Goal: Transaction & Acquisition: Purchase product/service

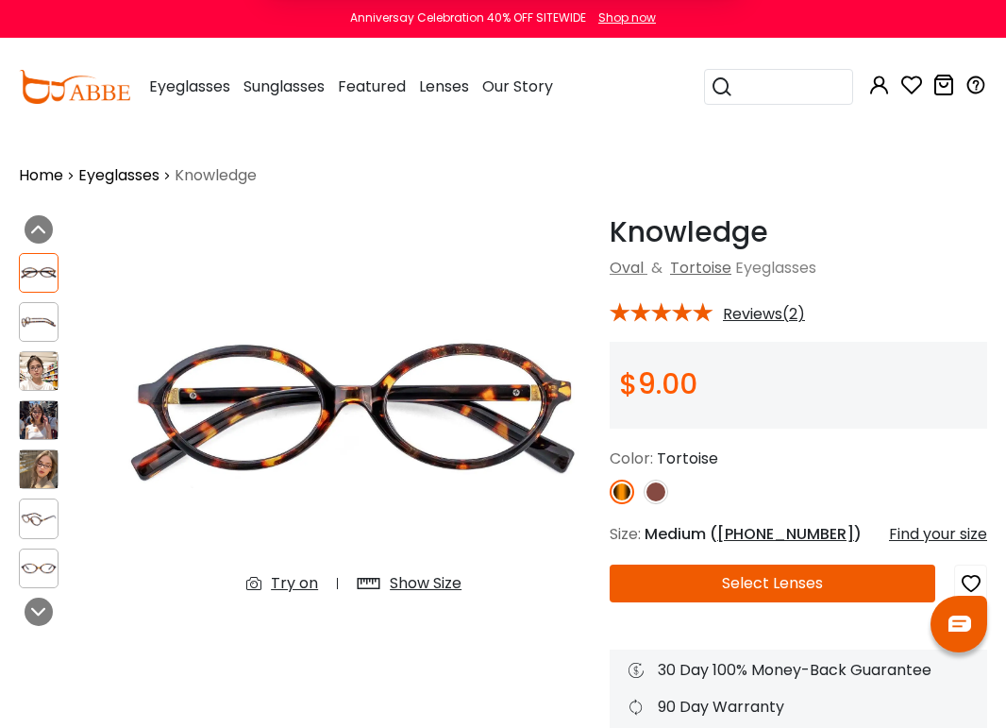
click at [824, 180] on div "Home Eyeglasses Knowledge" at bounding box center [503, 161] width 968 height 51
click at [560, 114] on button "Later" at bounding box center [541, 121] width 85 height 47
click at [774, 90] on input "search" at bounding box center [789, 87] width 113 height 34
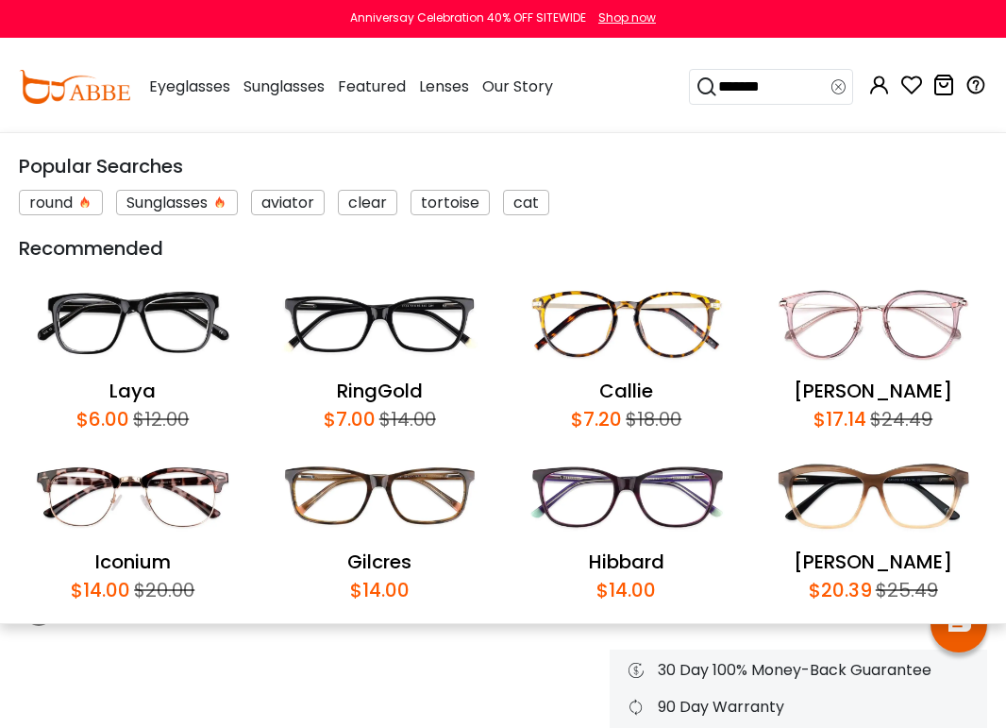
type input "********"
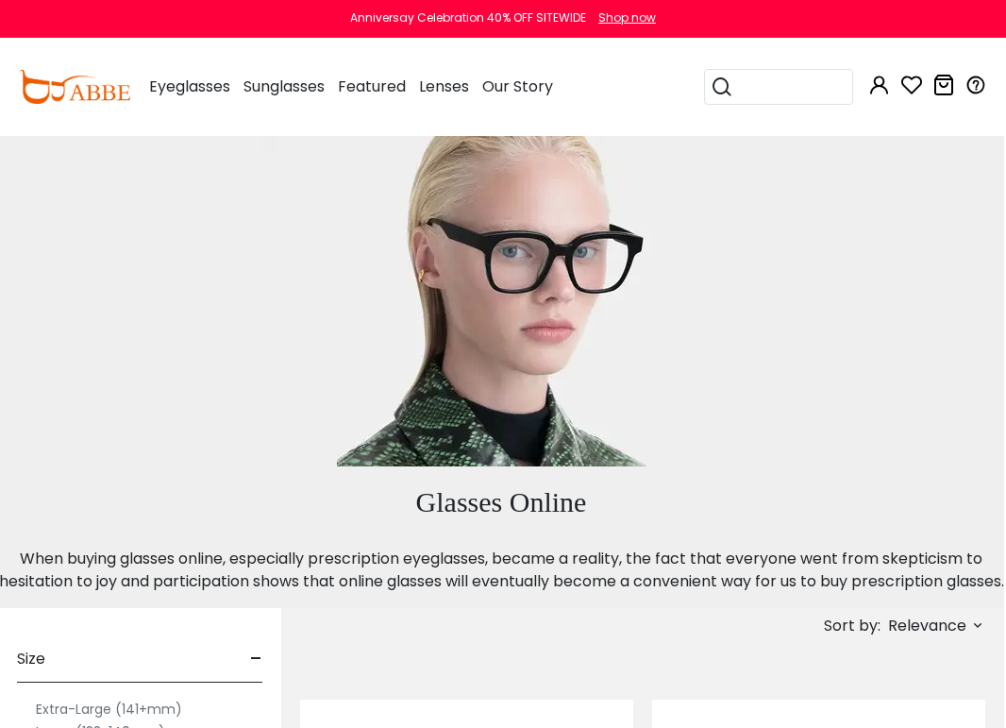
scroll to position [0, 2]
click at [760, 74] on input "search" at bounding box center [789, 87] width 113 height 34
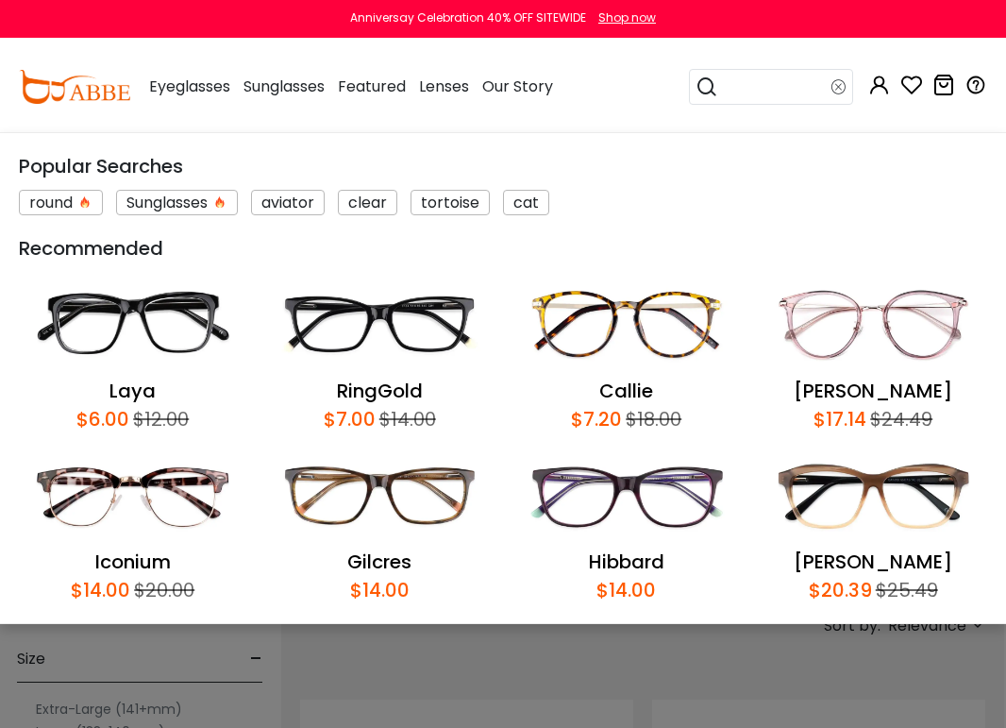
click at [760, 89] on input "search" at bounding box center [774, 87] width 113 height 34
click at [690, 166] on div "Popular Searches" at bounding box center [503, 166] width 968 height 28
click at [745, 92] on input "search" at bounding box center [774, 87] width 113 height 34
click at [702, 92] on icon at bounding box center [707, 87] width 23 height 26
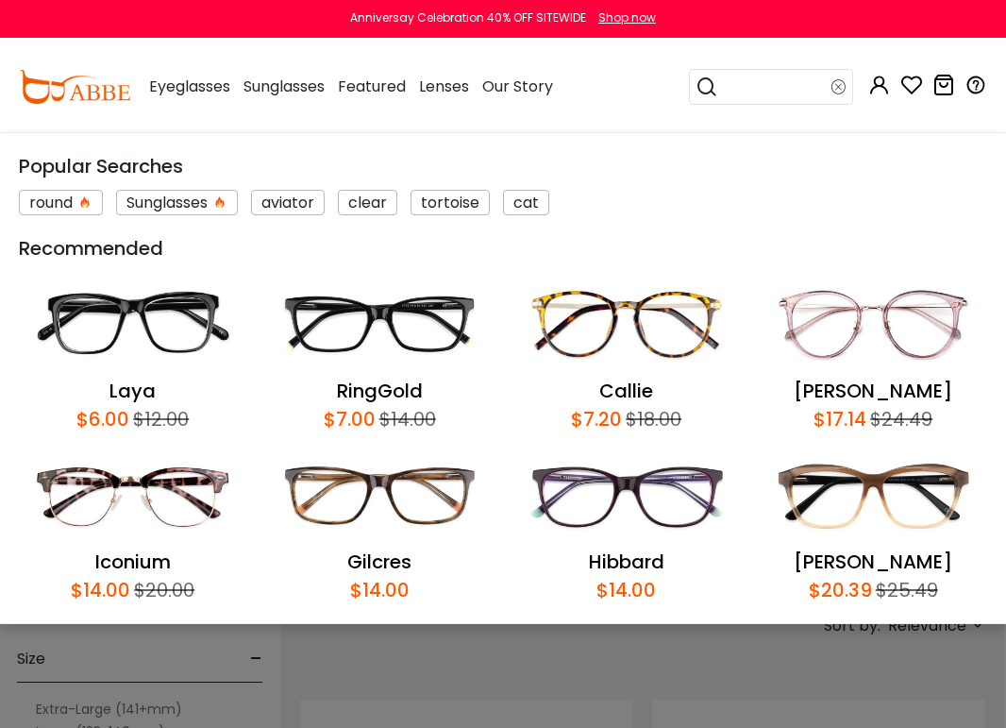
click at [841, 89] on icon at bounding box center [839, 87] width 15 height 26
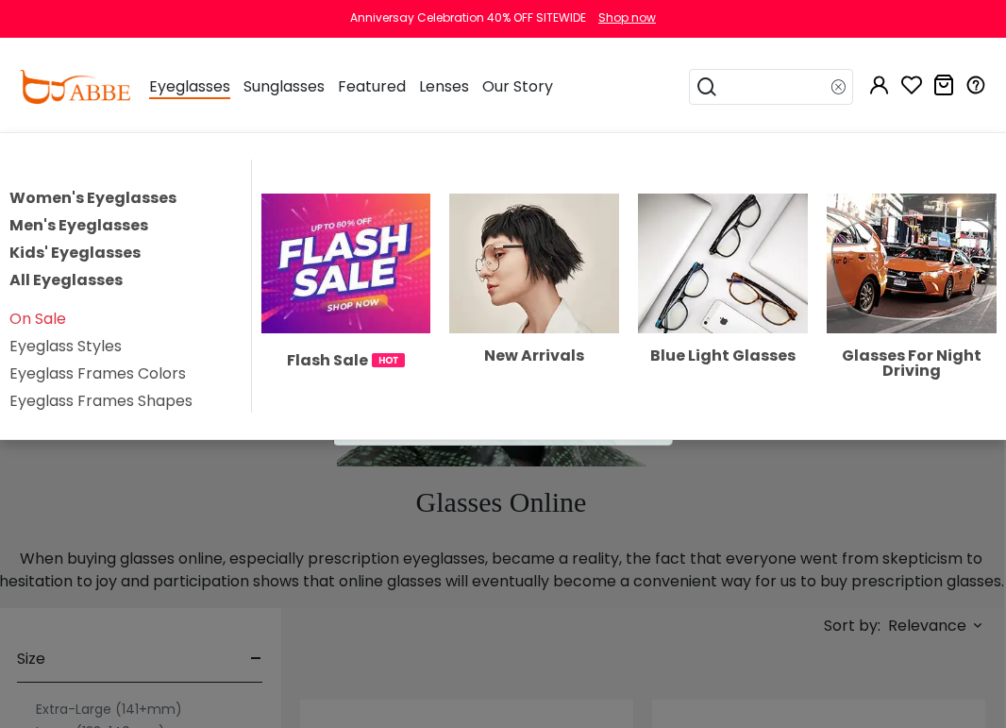
click at [83, 279] on link "All Eyeglasses" at bounding box center [65, 280] width 113 height 22
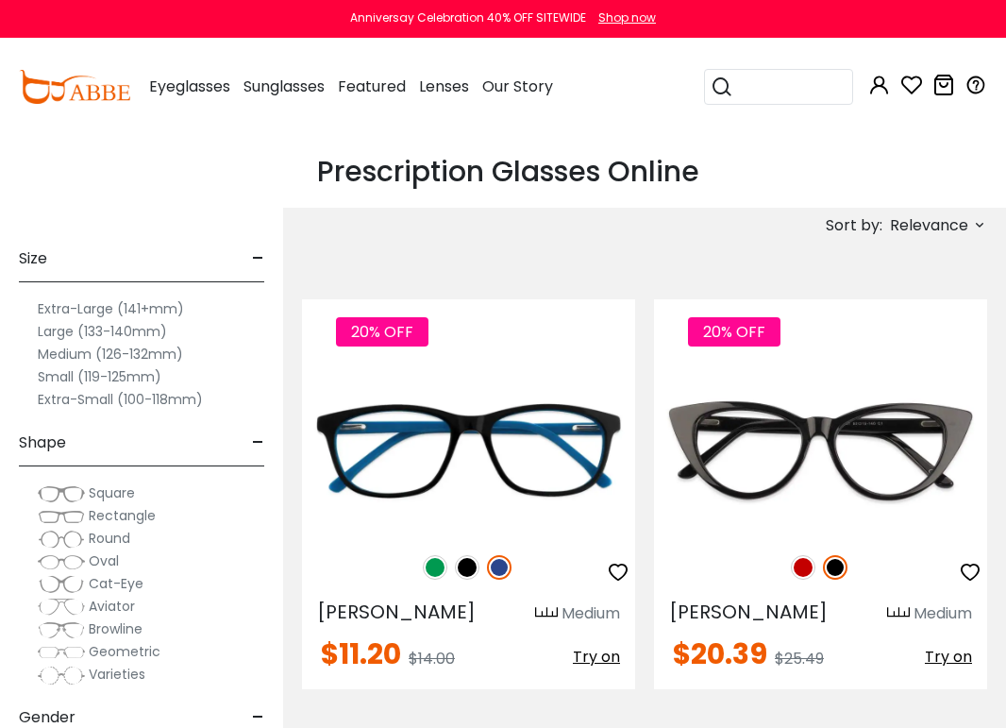
click at [953, 229] on span "Relevance" at bounding box center [929, 226] width 78 height 34
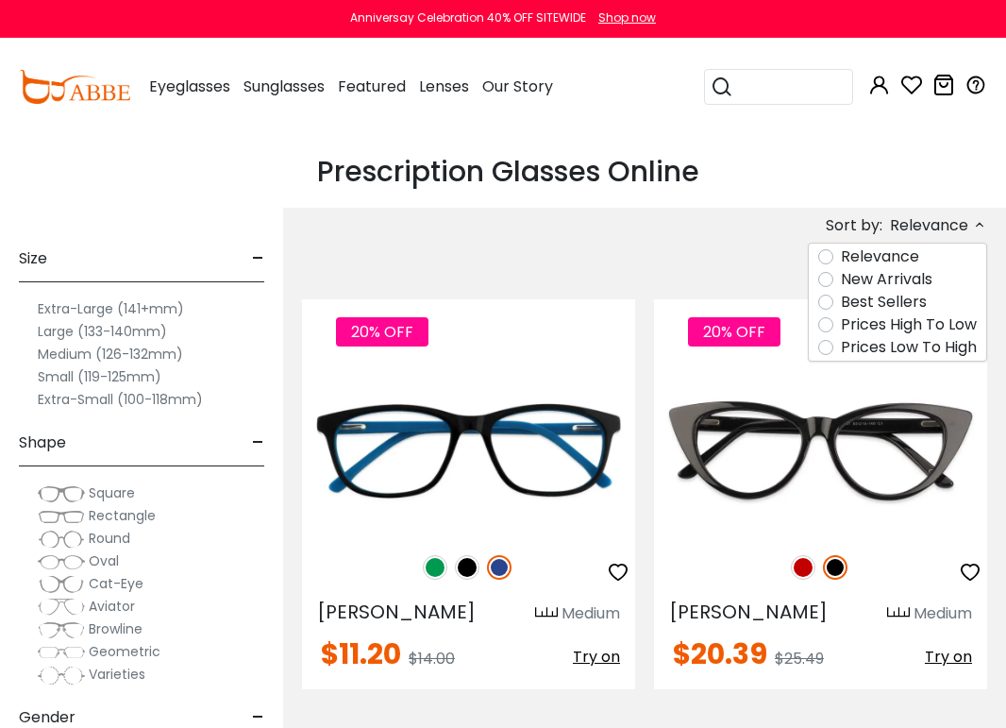
click at [889, 346] on label "Prices Low To High" at bounding box center [909, 347] width 136 height 23
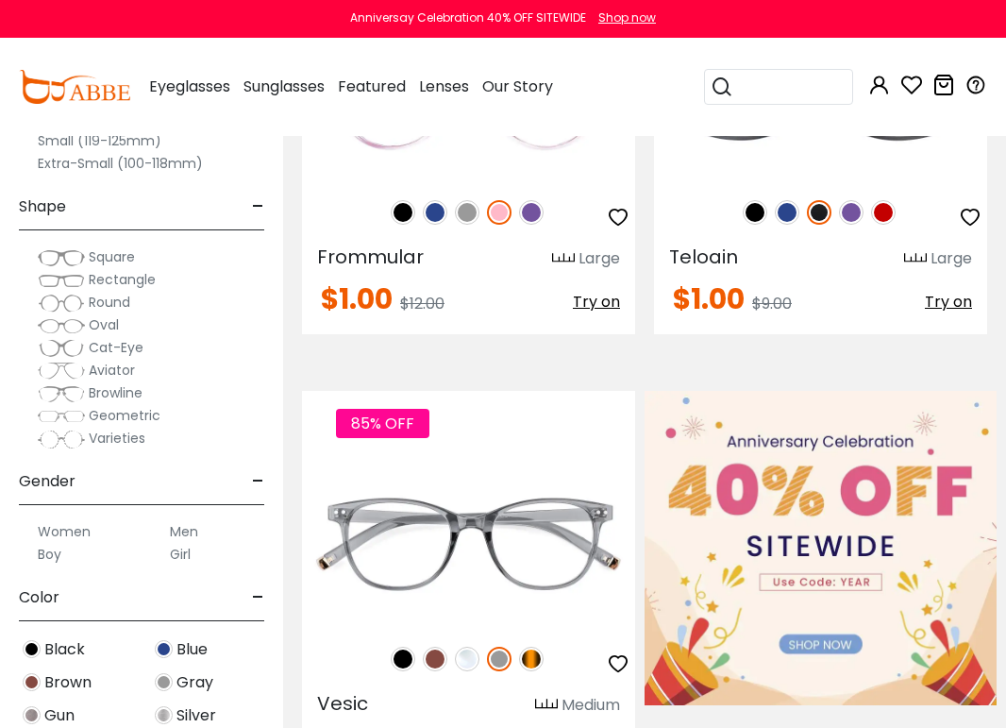
scroll to position [917, 0]
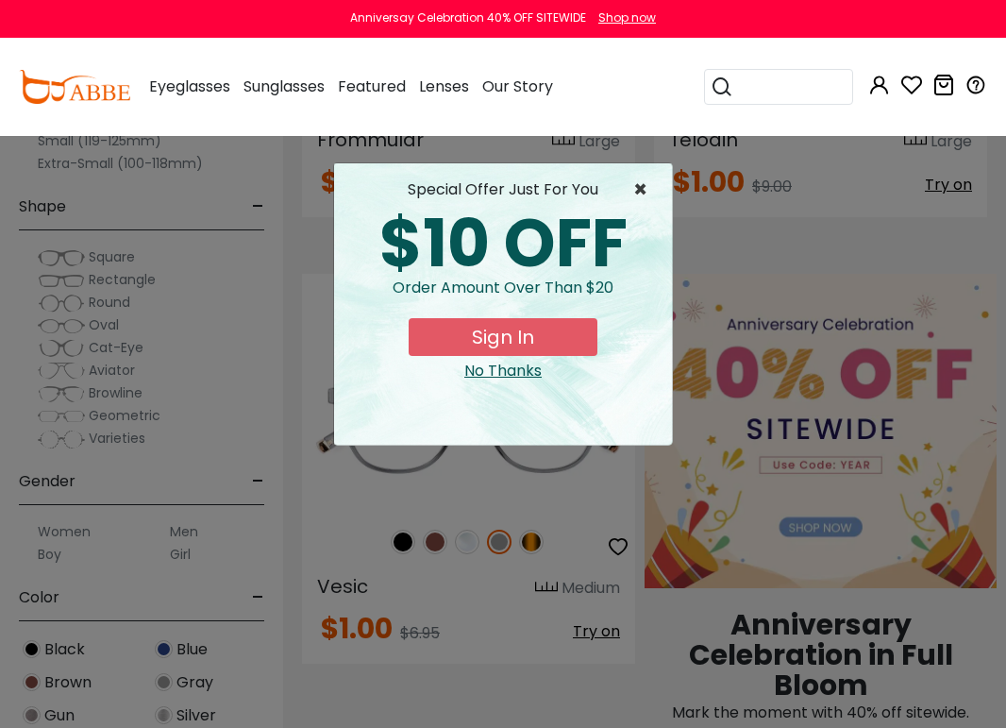
click at [638, 190] on span "×" at bounding box center [645, 189] width 24 height 23
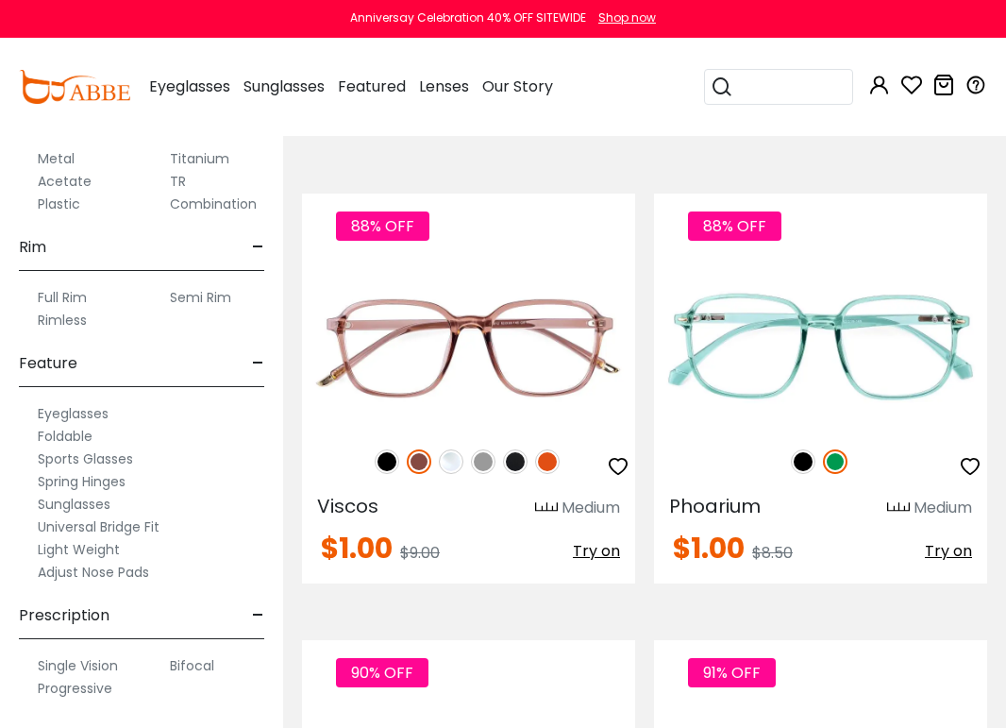
scroll to position [1509, 0]
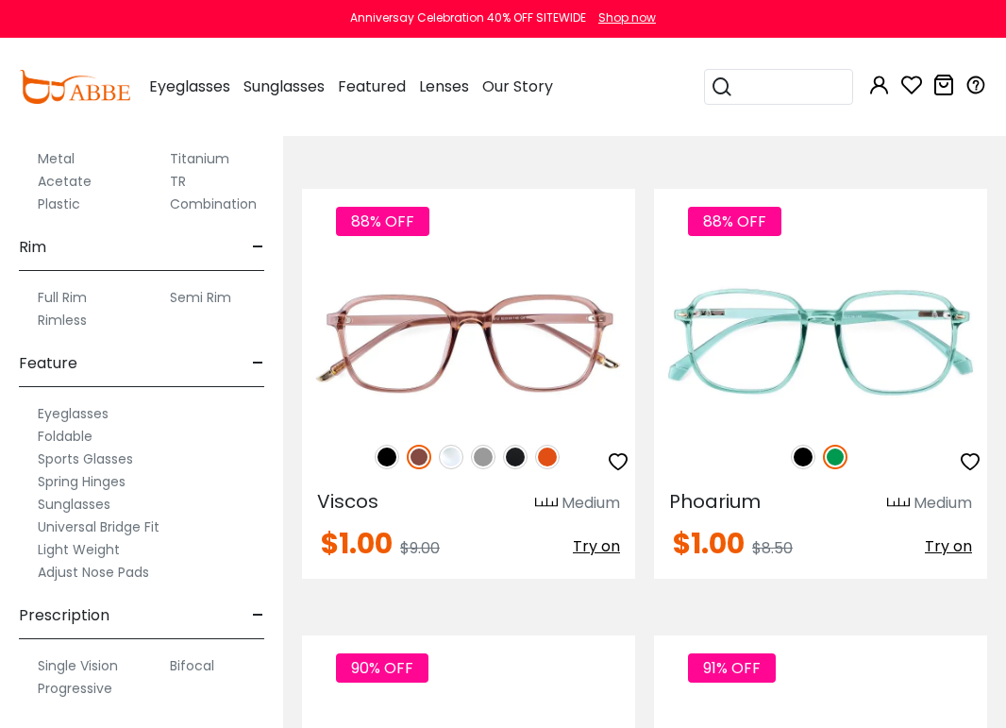
click at [75, 693] on label "Progressive" at bounding box center [75, 688] width 75 height 23
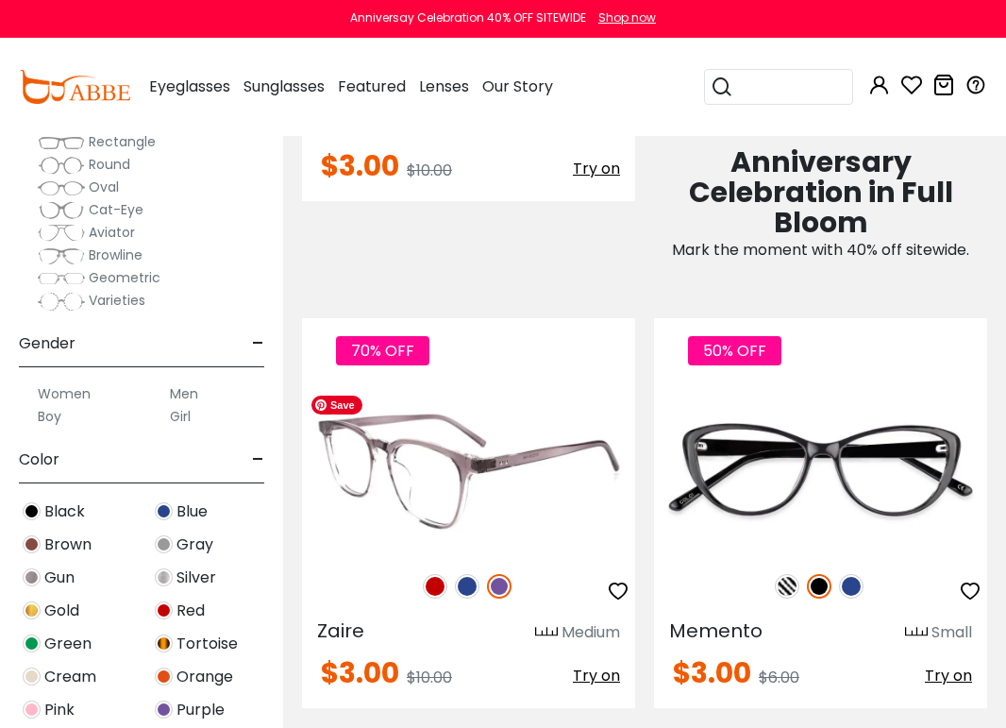
scroll to position [1451, 0]
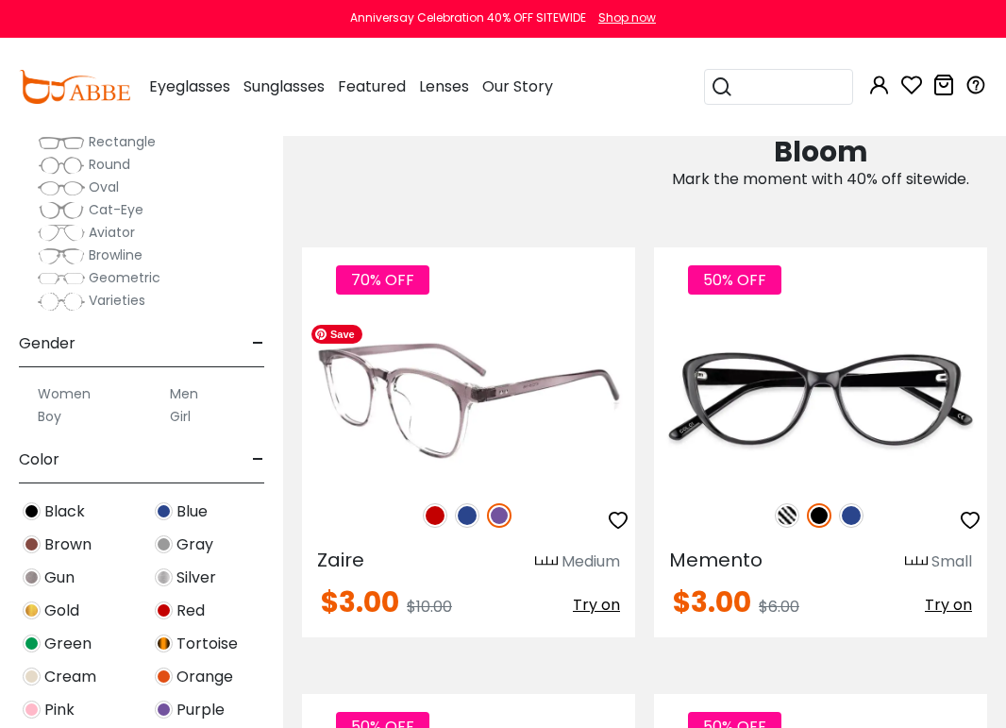
click at [510, 402] on img at bounding box center [468, 398] width 333 height 167
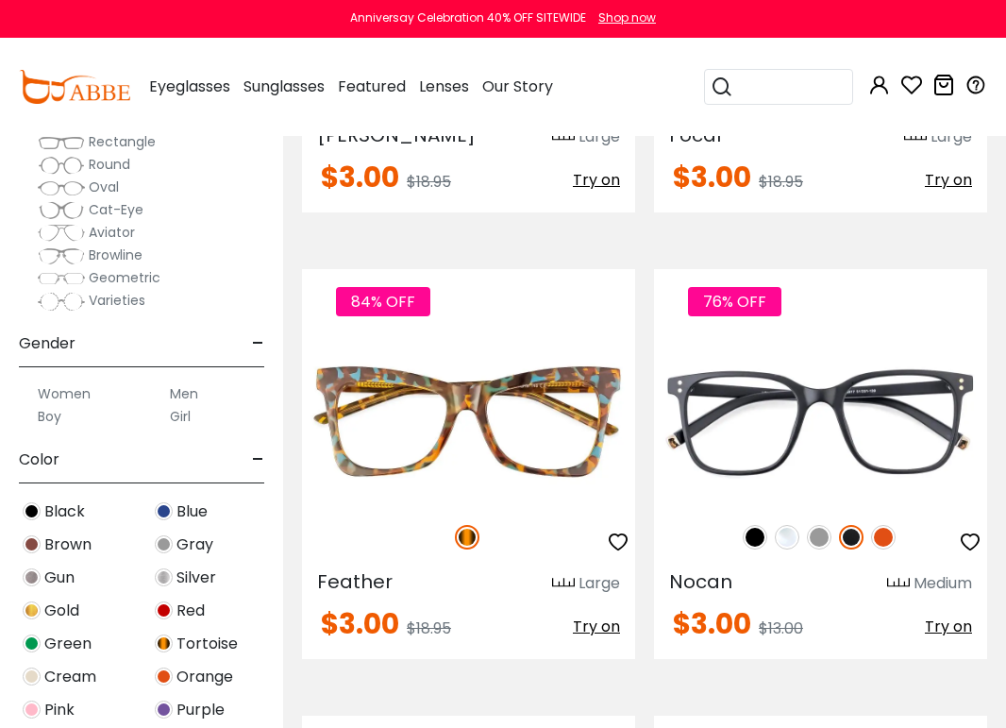
scroll to position [3271, 0]
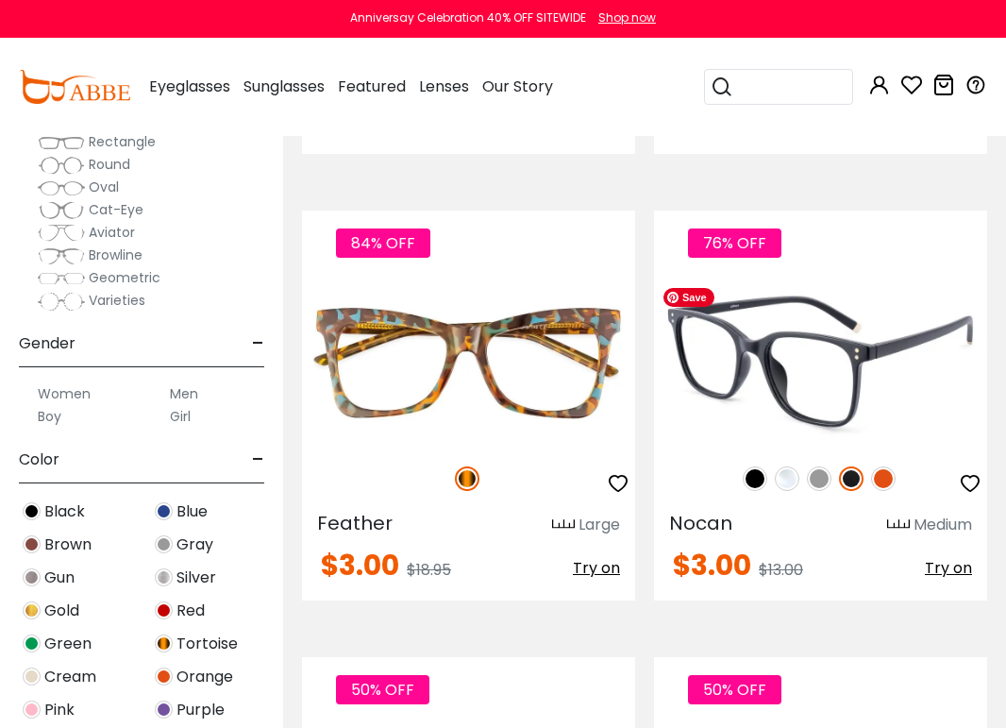
click at [816, 385] on img at bounding box center [820, 361] width 333 height 167
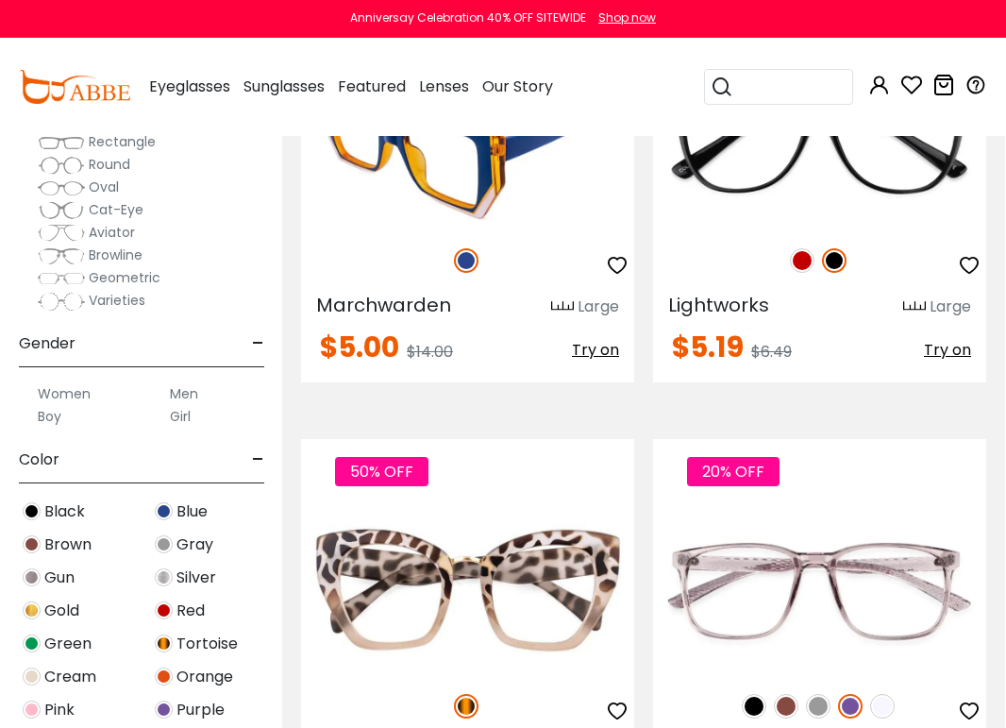
scroll to position [6340, 1]
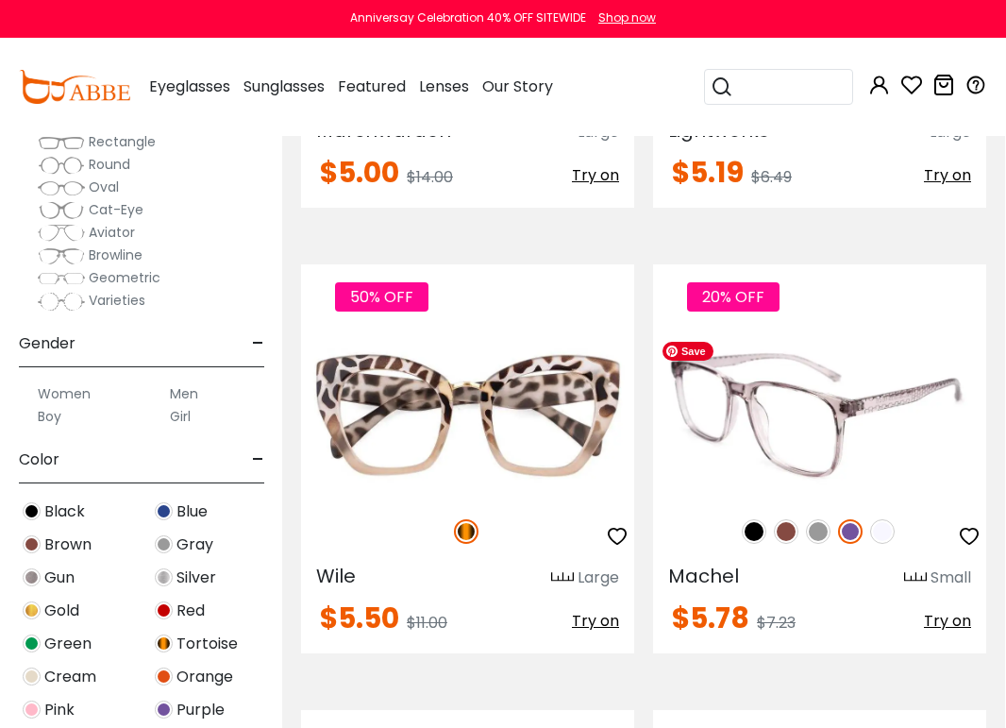
click at [838, 416] on img at bounding box center [819, 415] width 333 height 167
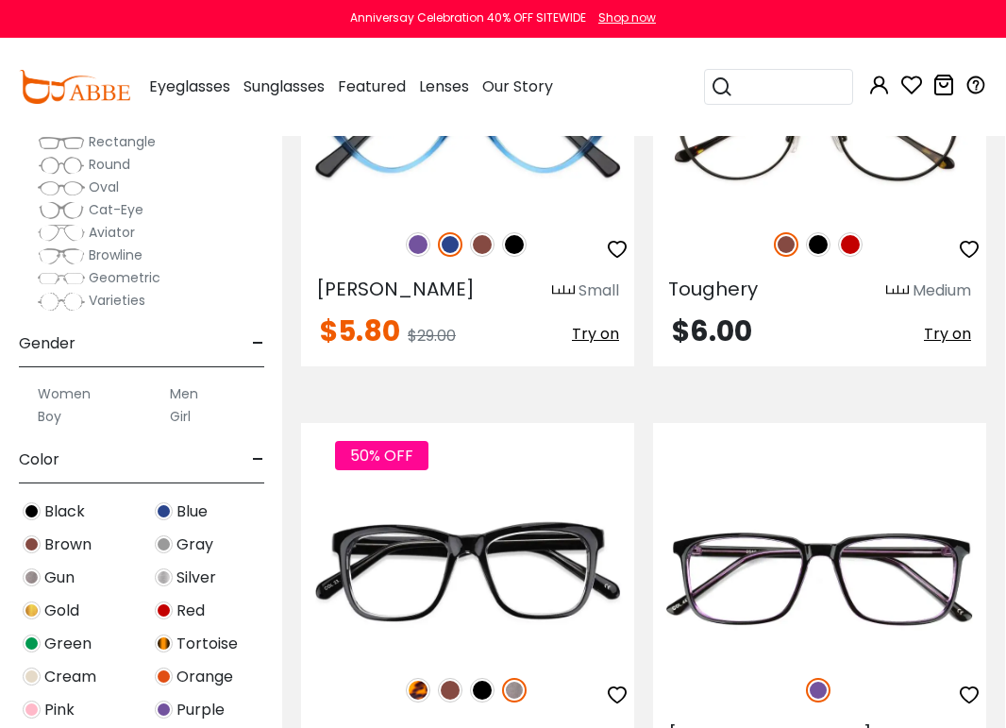
scroll to position [7220, 1]
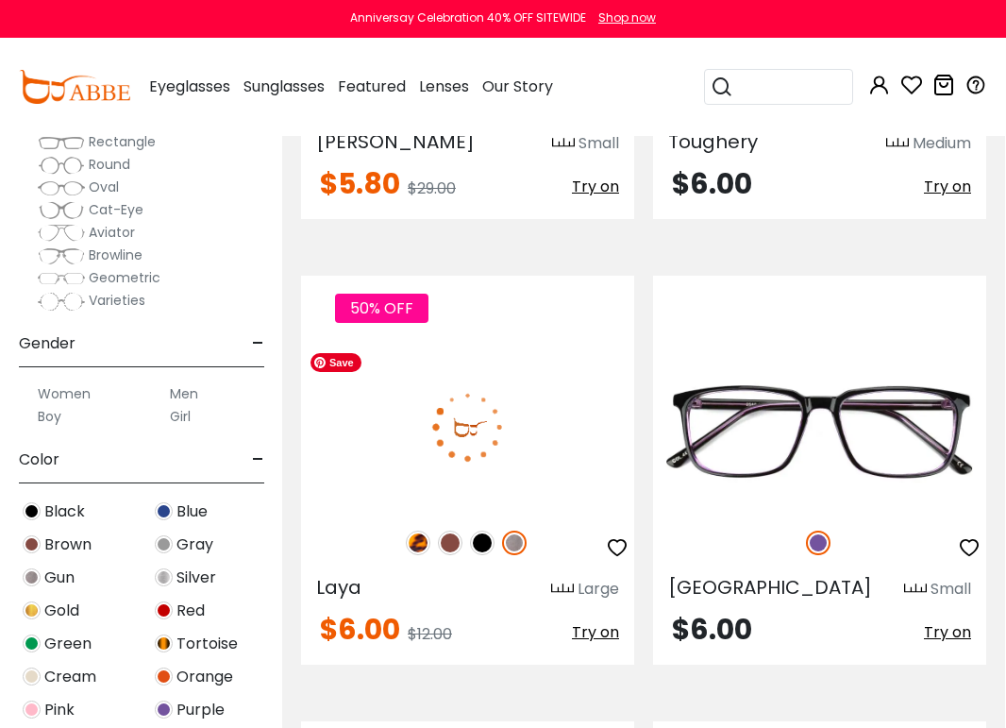
click at [480, 426] on img at bounding box center [467, 427] width 333 height 167
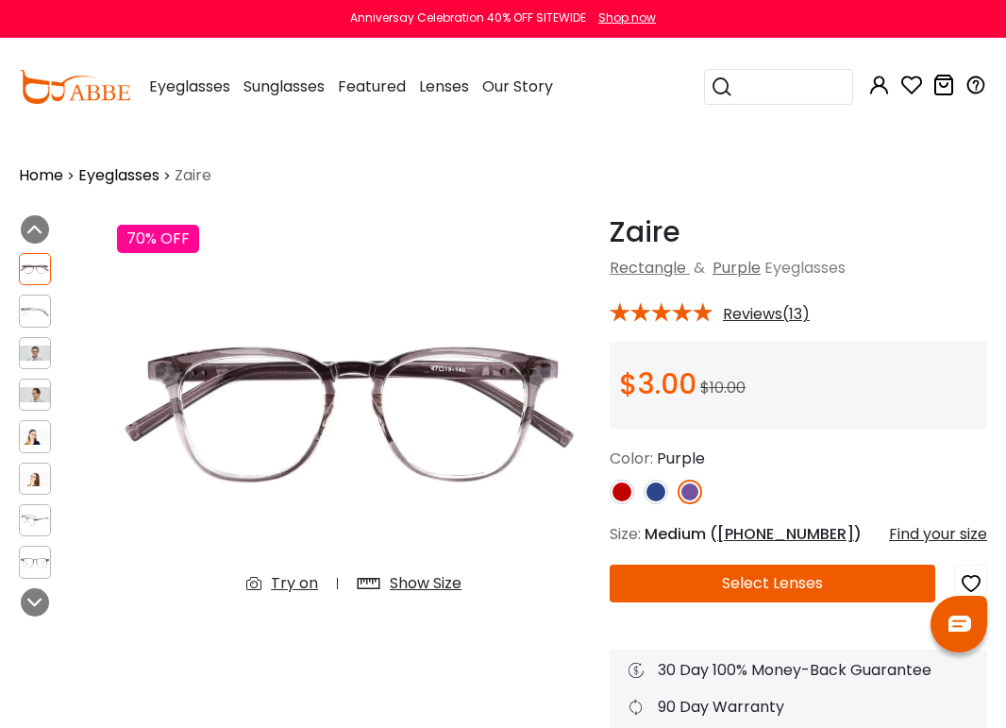
click at [630, 495] on img at bounding box center [622, 491] width 25 height 25
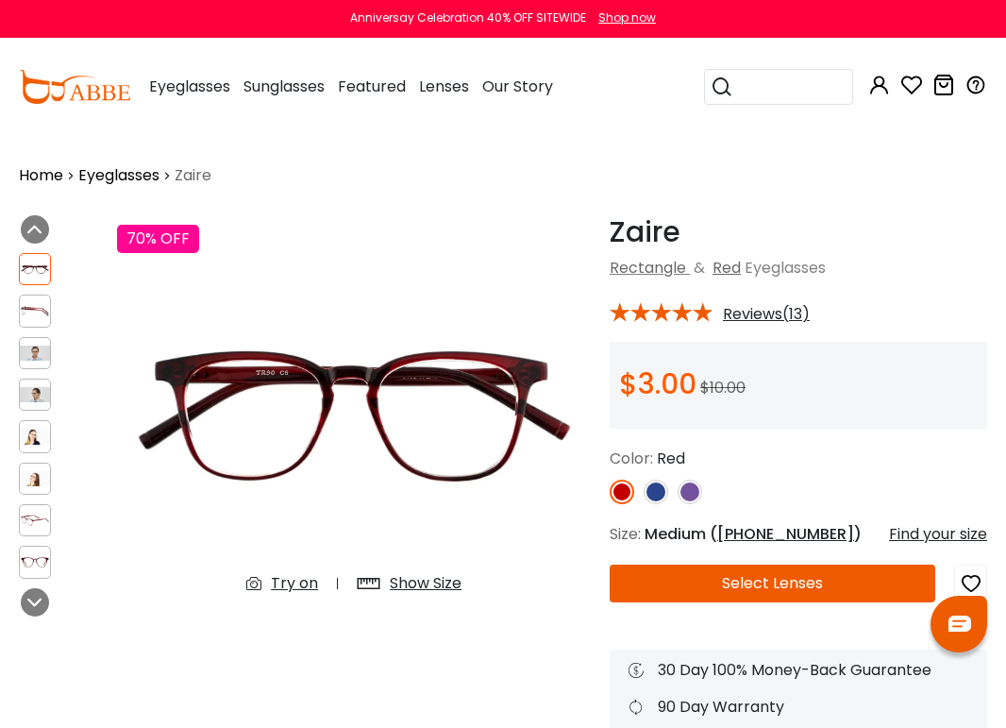
click at [653, 492] on img at bounding box center [656, 491] width 25 height 25
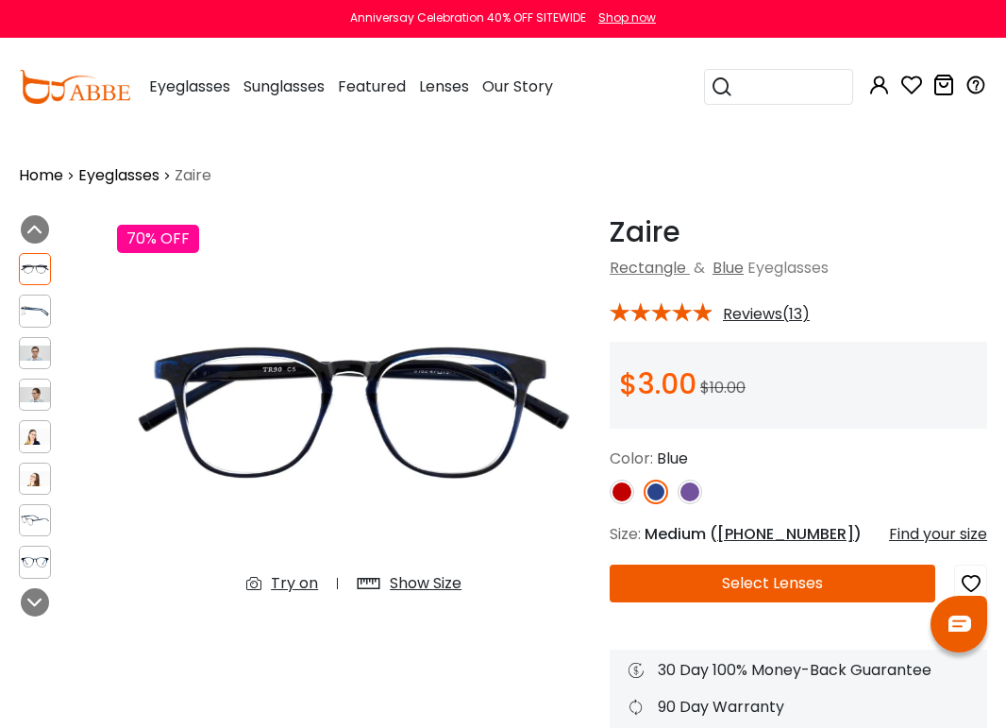
click at [696, 491] on img at bounding box center [690, 491] width 25 height 25
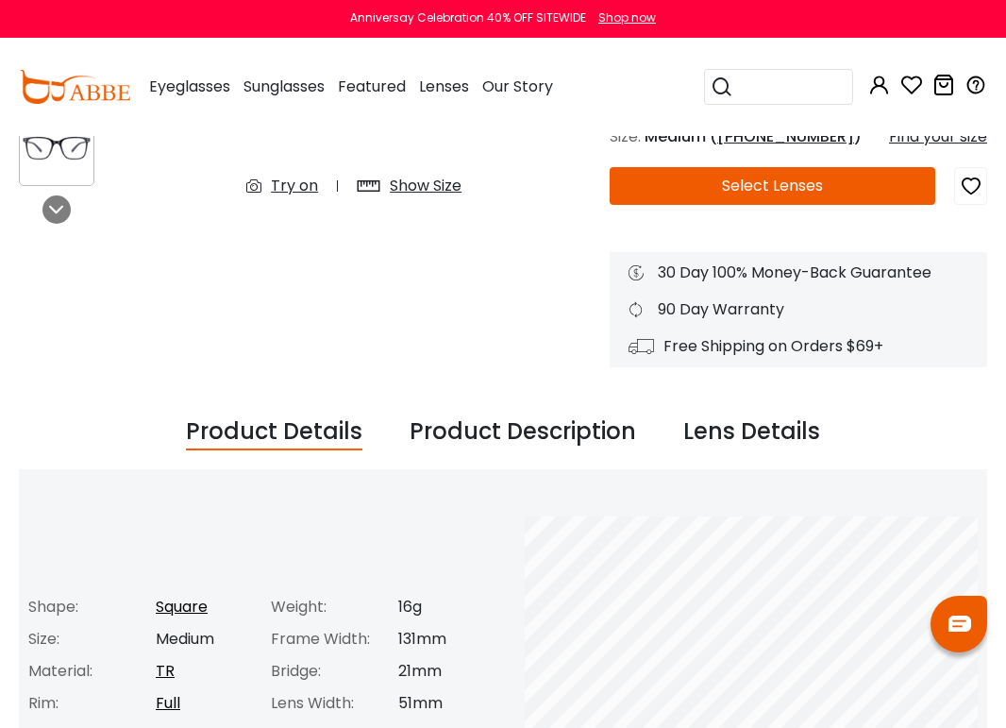
scroll to position [399, 0]
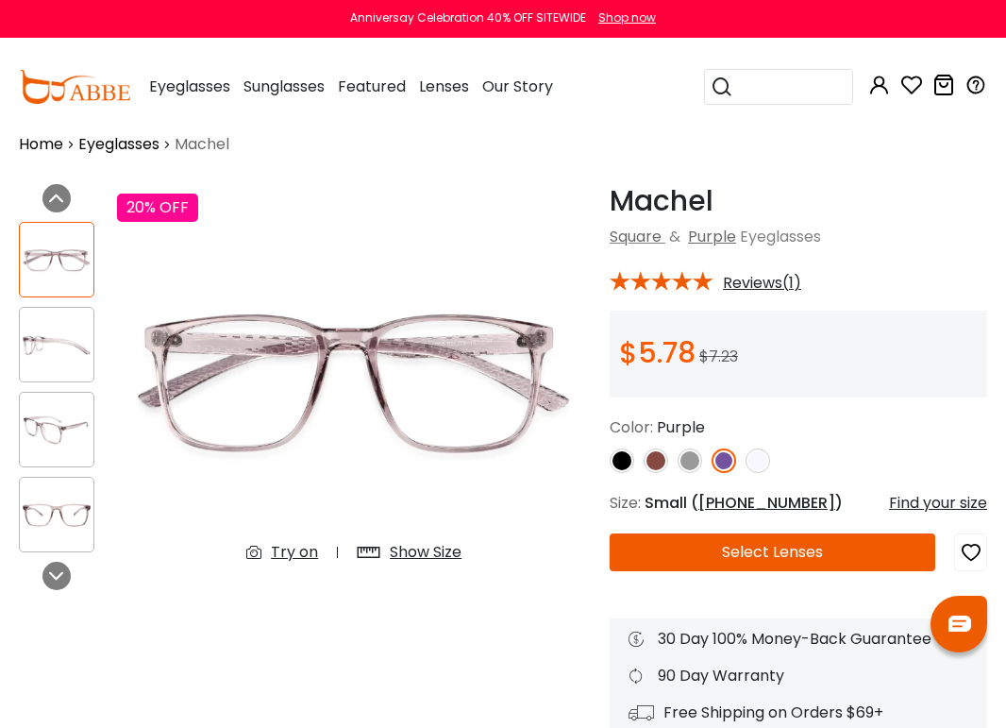
click at [428, 551] on div "Show Size" at bounding box center [426, 552] width 72 height 23
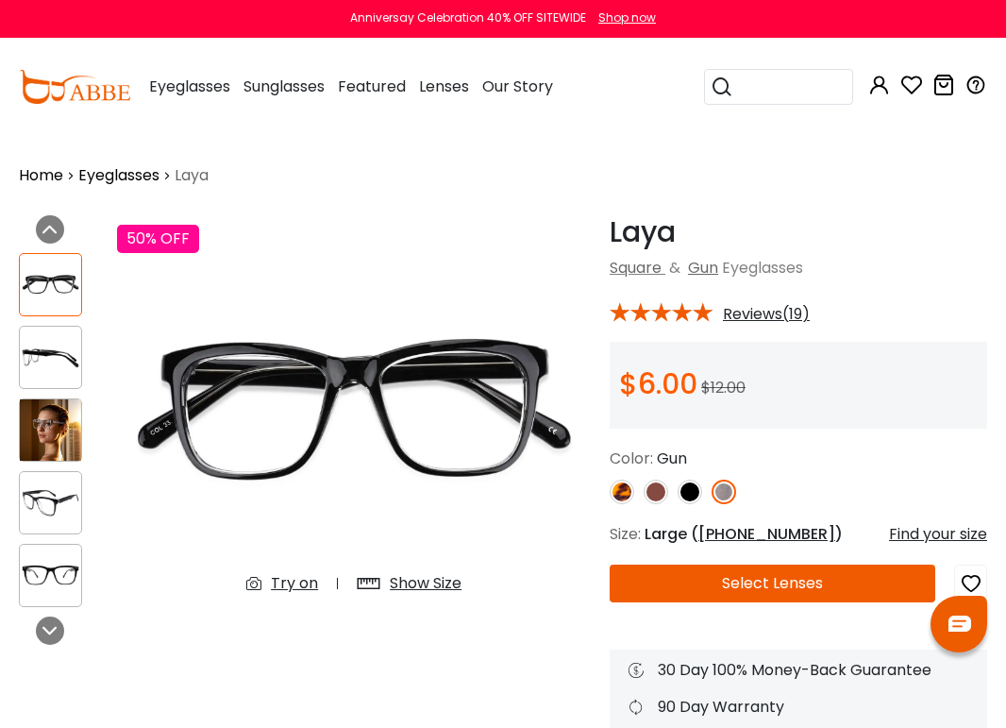
click at [412, 581] on div "Show Size" at bounding box center [426, 583] width 72 height 23
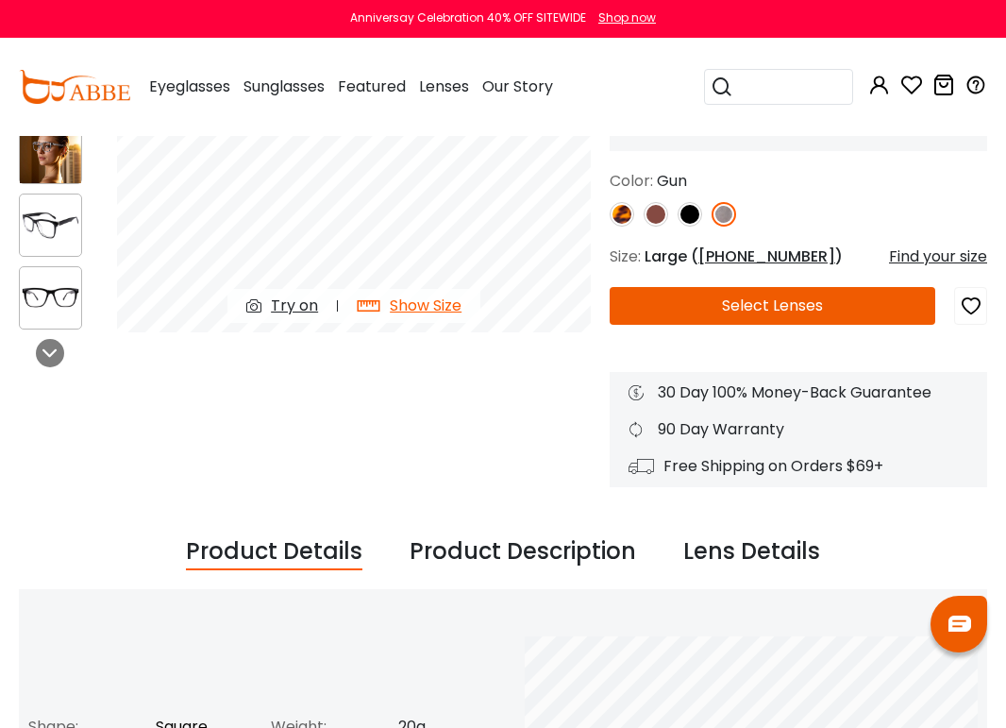
scroll to position [385, 0]
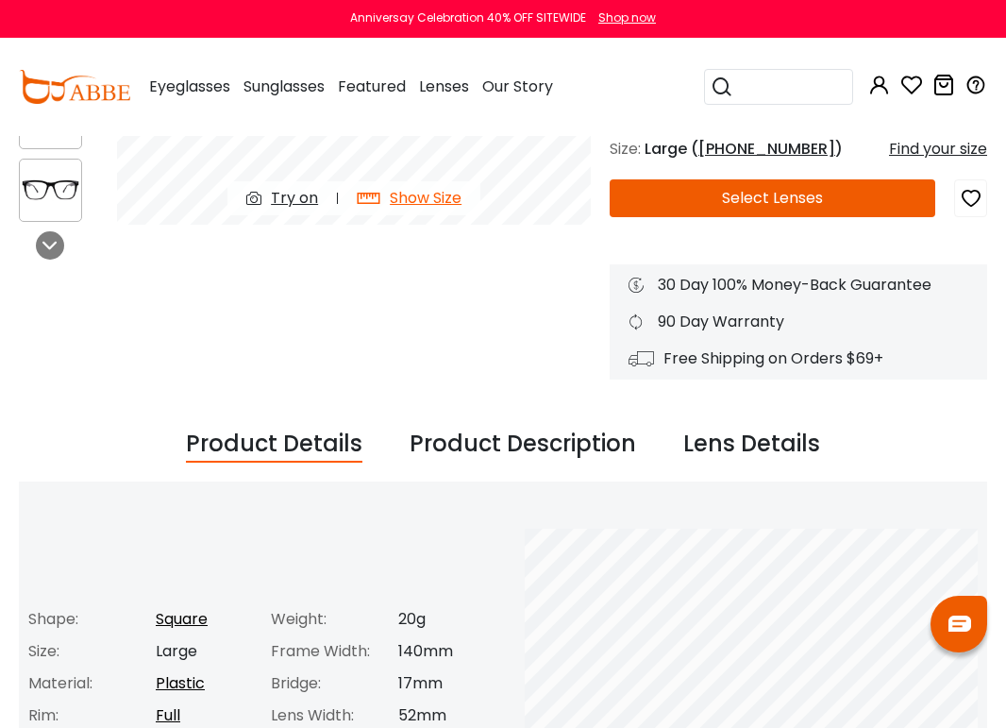
click at [964, 630] on img at bounding box center [960, 623] width 23 height 16
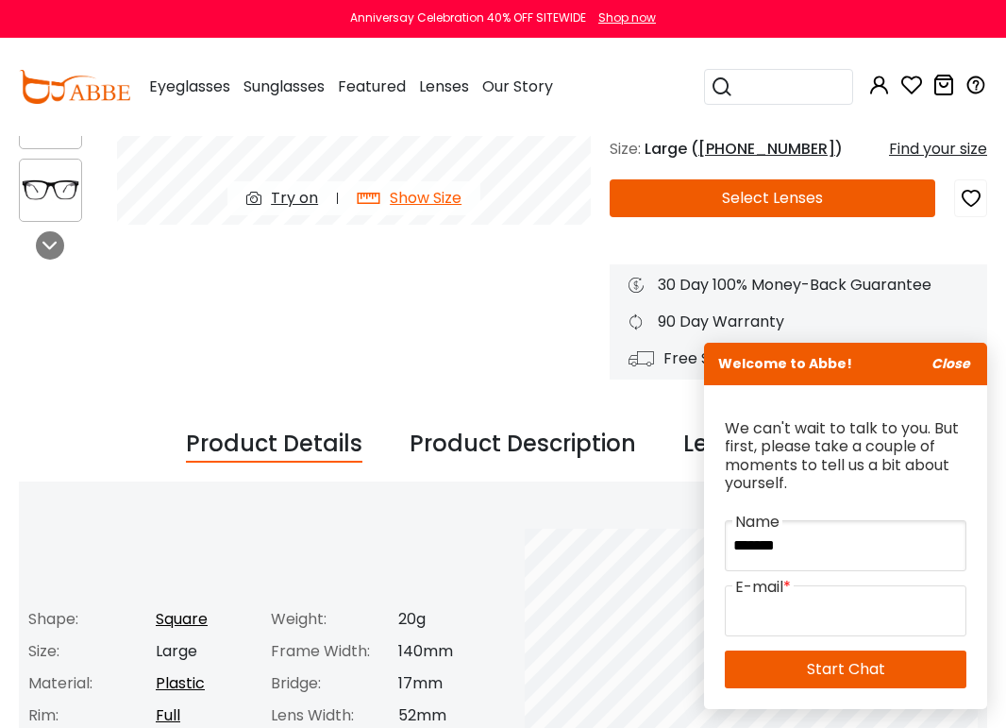
type input "*******"
type input "**********"
click at [825, 672] on link "Start Chat" at bounding box center [846, 669] width 242 height 38
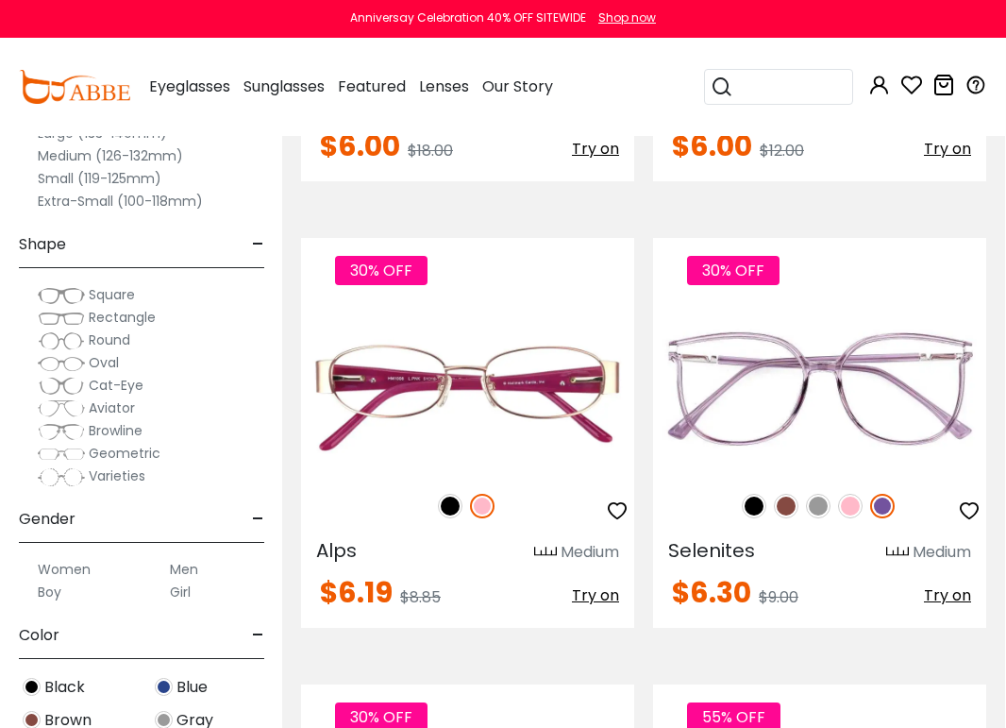
scroll to position [9544, 1]
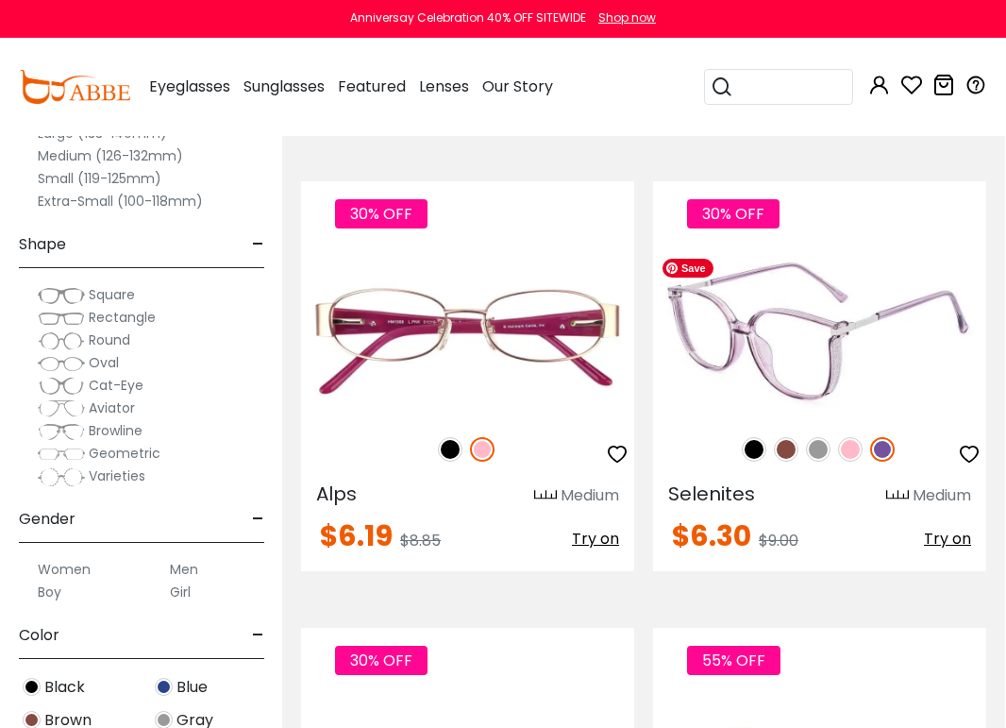
click at [839, 321] on img at bounding box center [819, 332] width 333 height 167
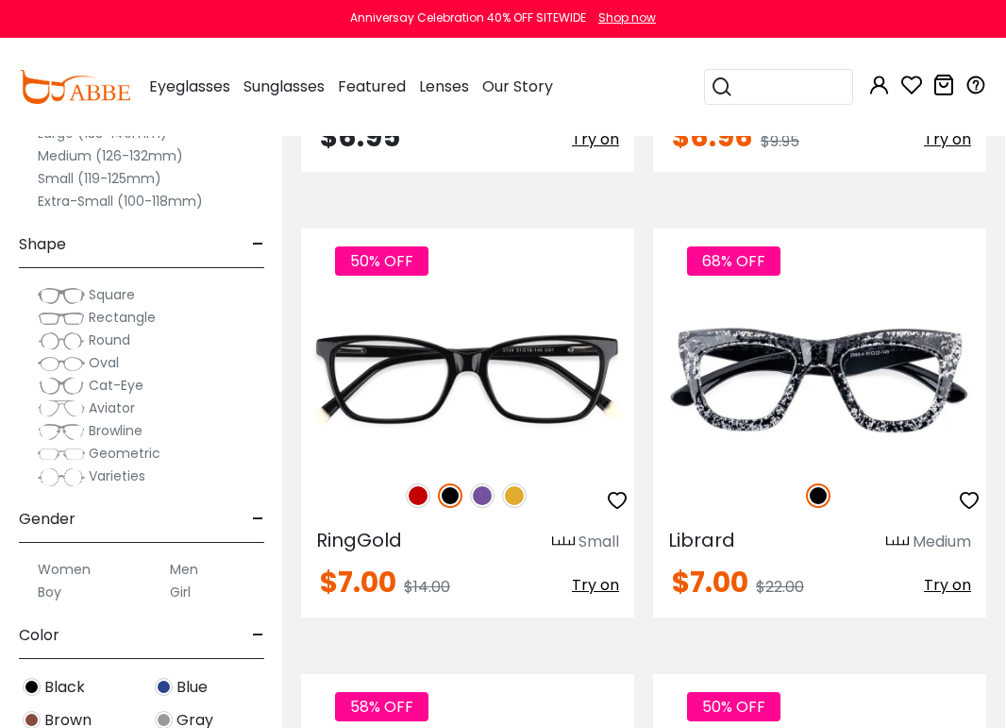
scroll to position [10839, 1]
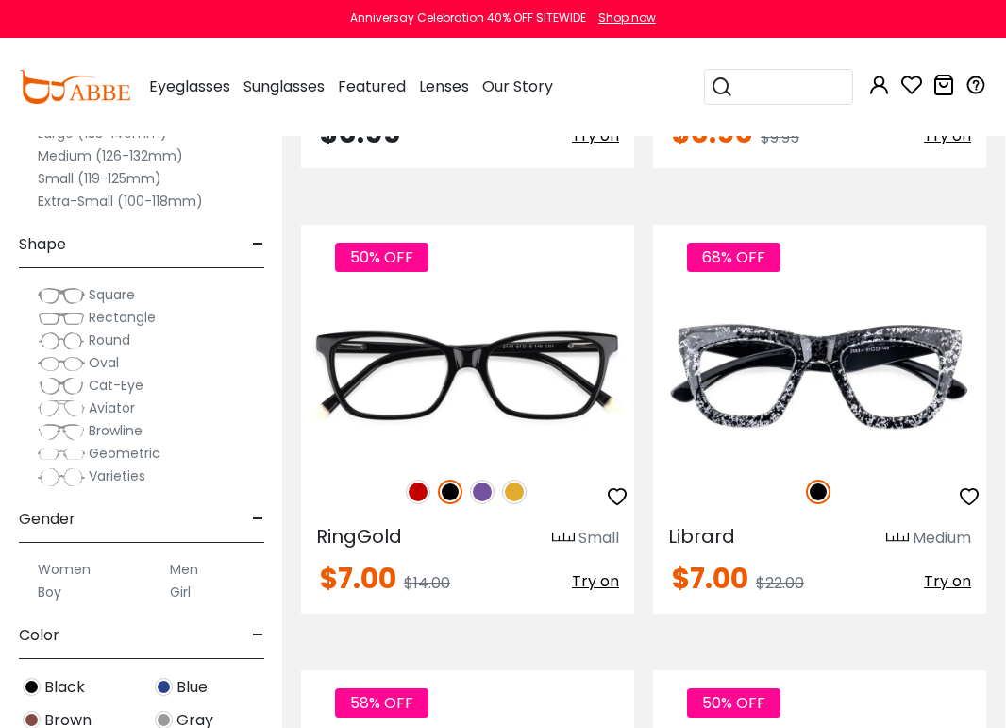
click at [780, 93] on input "search" at bounding box center [789, 87] width 113 height 34
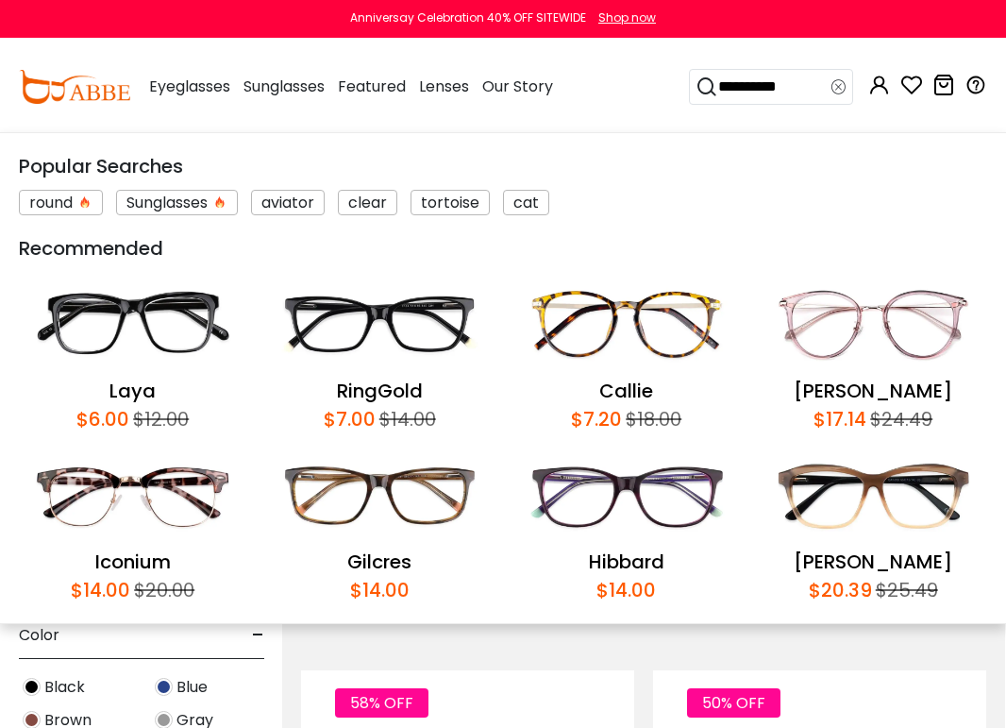
type input "**********"
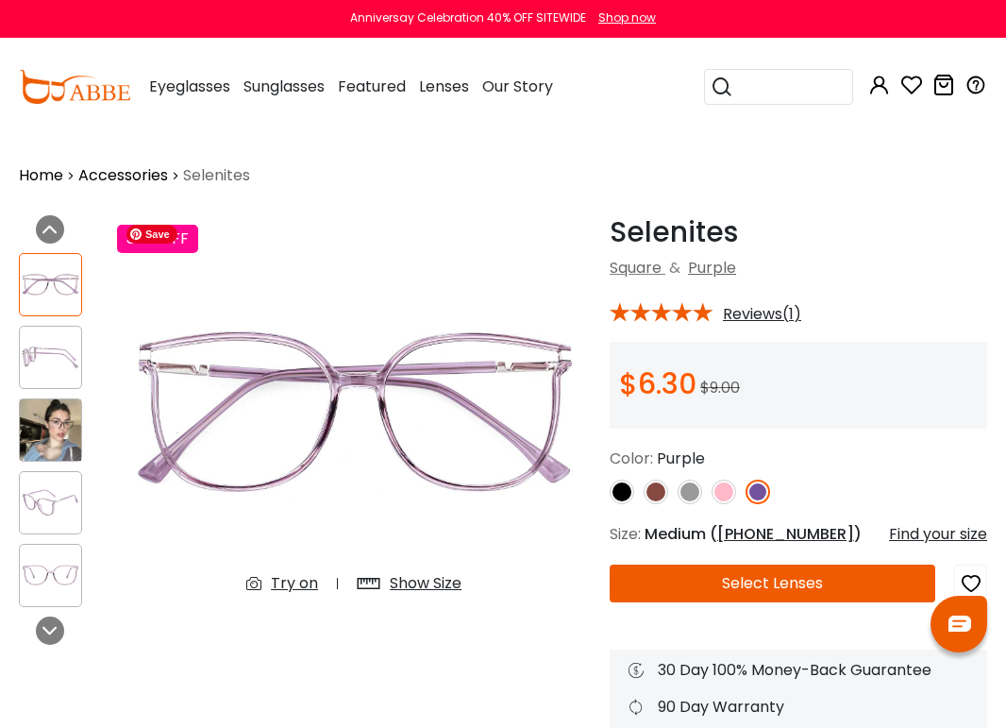
click at [401, 581] on div "Show Size" at bounding box center [426, 583] width 72 height 23
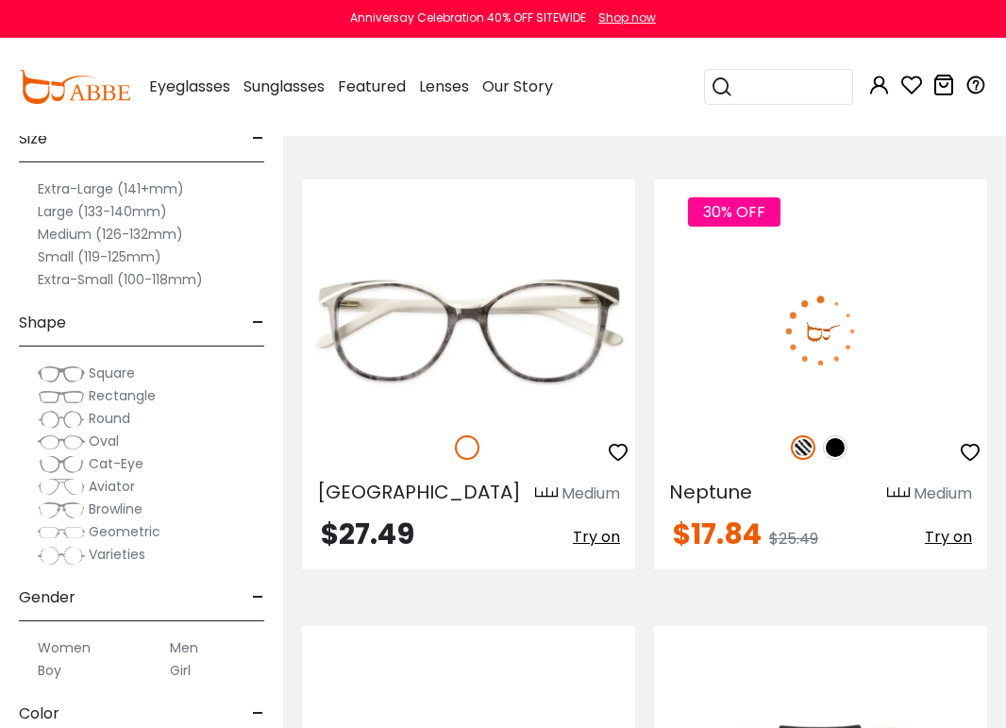
scroll to position [516, 0]
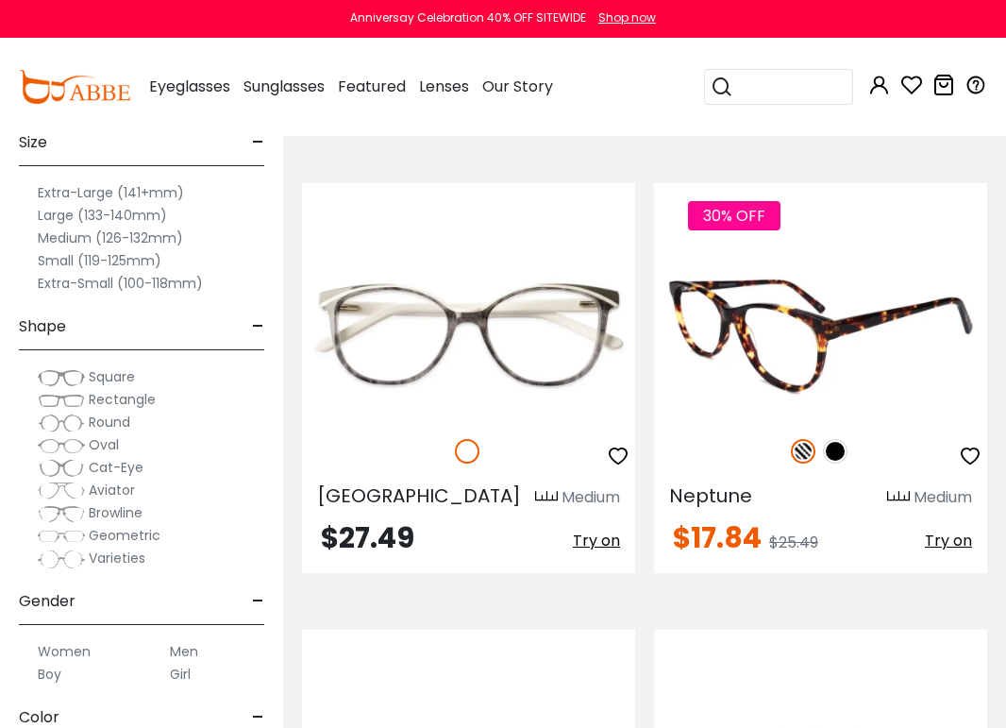
click at [896, 504] on img at bounding box center [898, 497] width 23 height 14
click at [785, 349] on img at bounding box center [820, 334] width 333 height 167
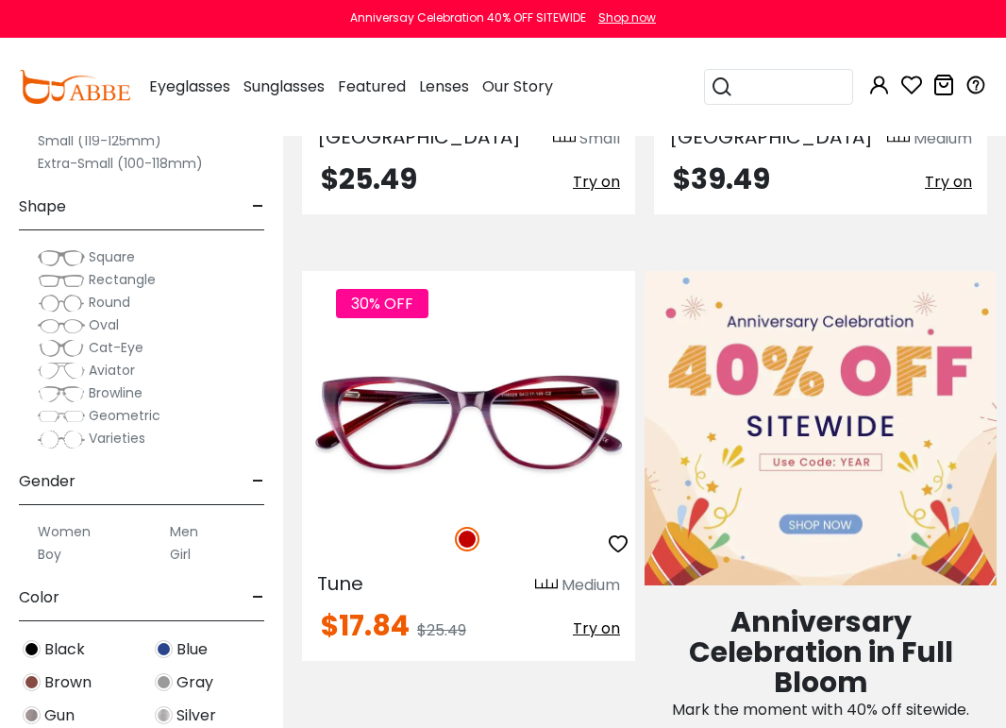
scroll to position [1407, 0]
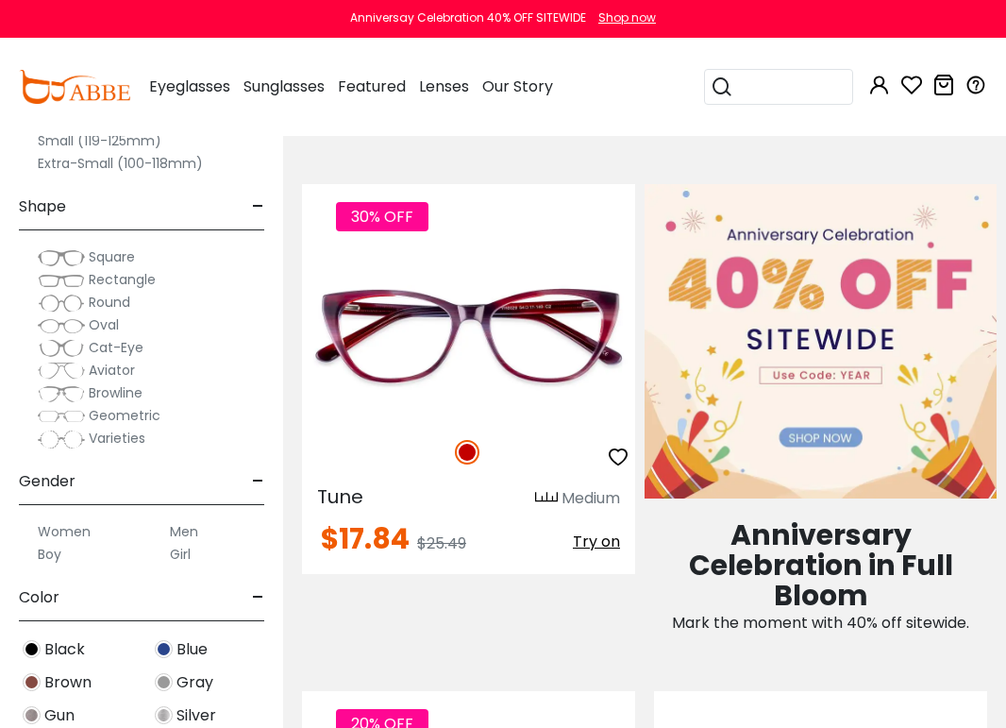
click at [754, 91] on input "search" at bounding box center [789, 87] width 113 height 34
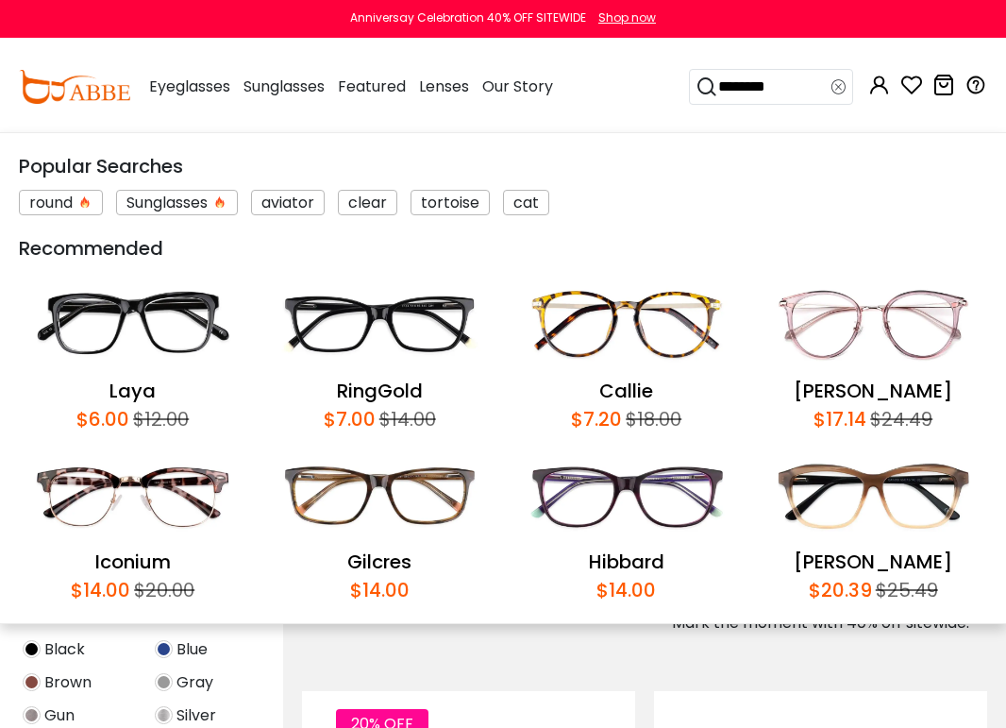
type input "********"
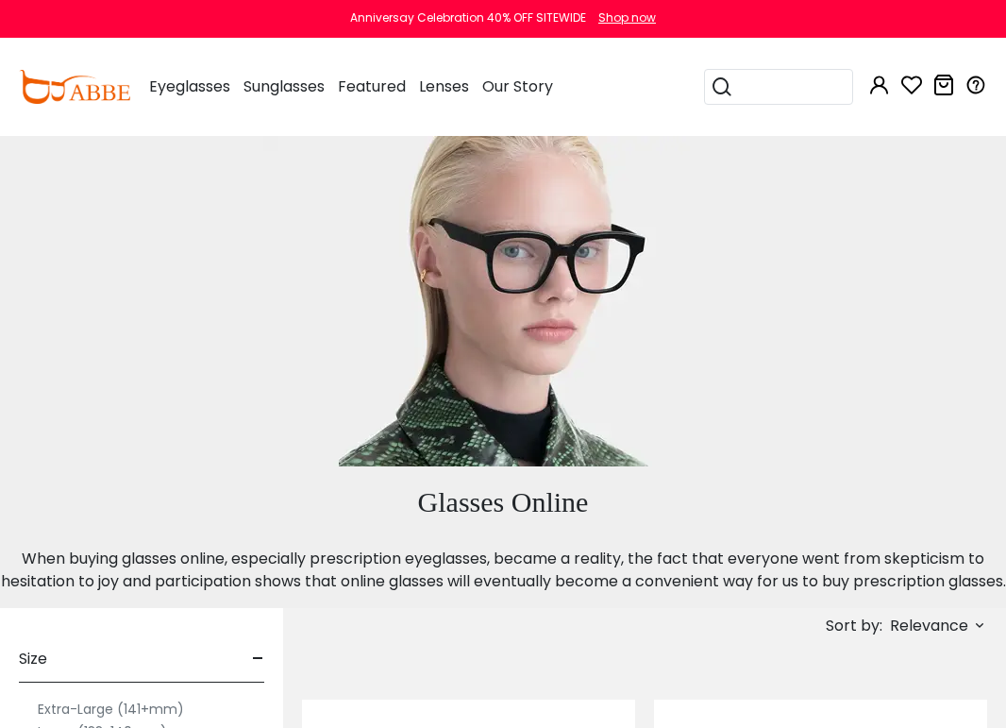
click at [792, 83] on input "search" at bounding box center [789, 87] width 113 height 34
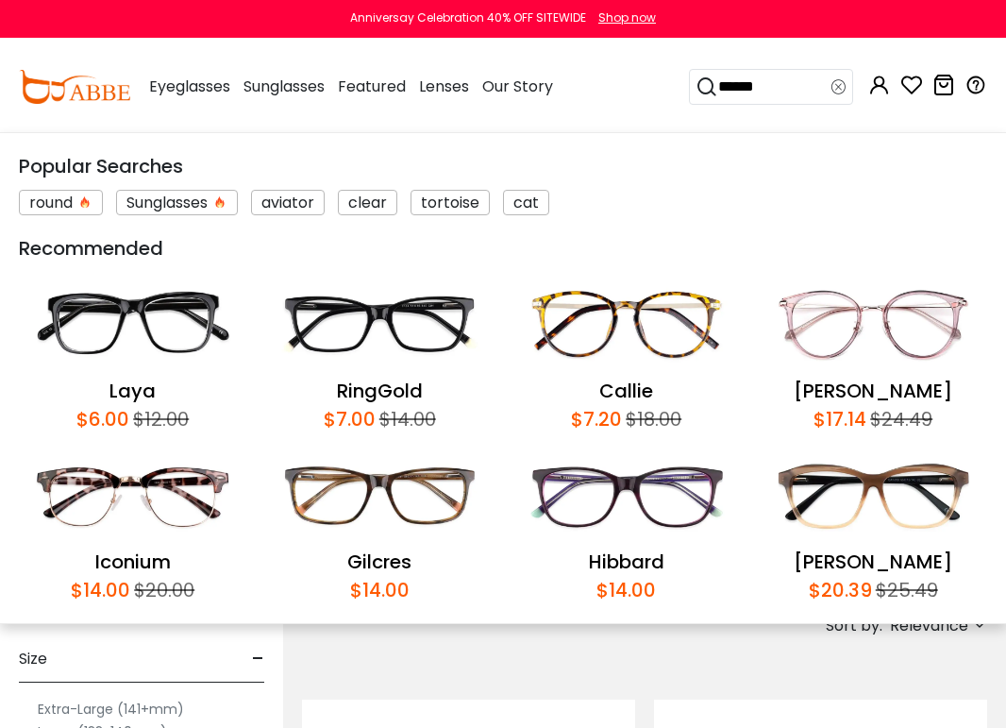
type input "*******"
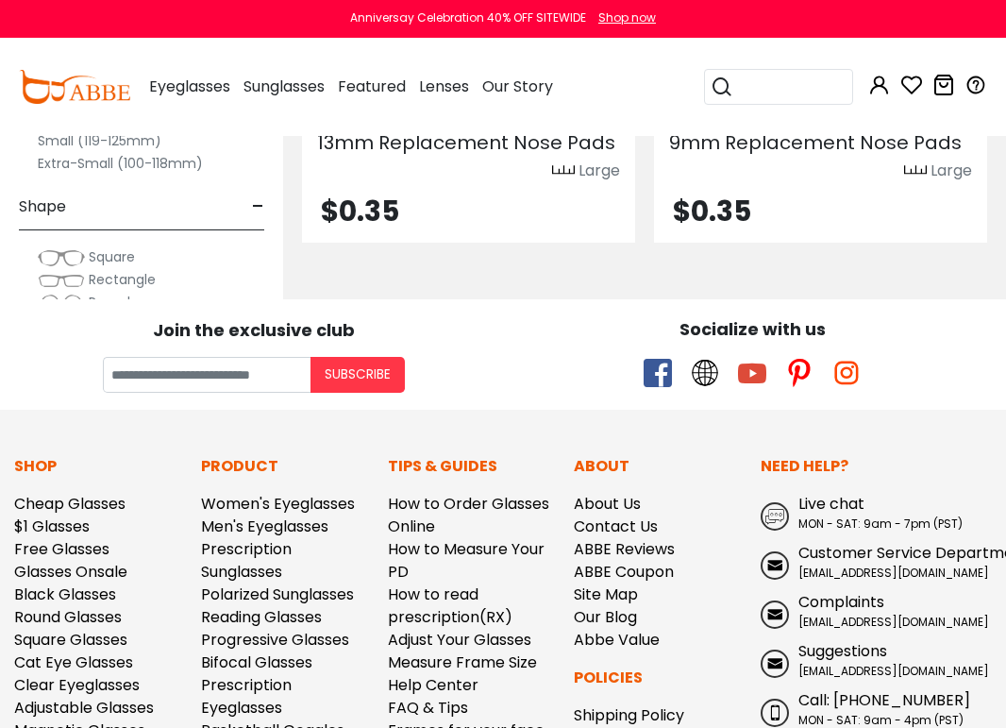
scroll to position [7182, 0]
